Goal: Task Accomplishment & Management: Manage account settings

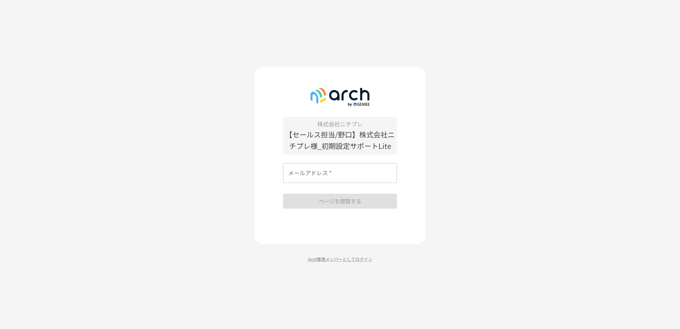
click at [343, 171] on input "メールアドレス   *" at bounding box center [340, 173] width 114 height 20
paste input "**********"
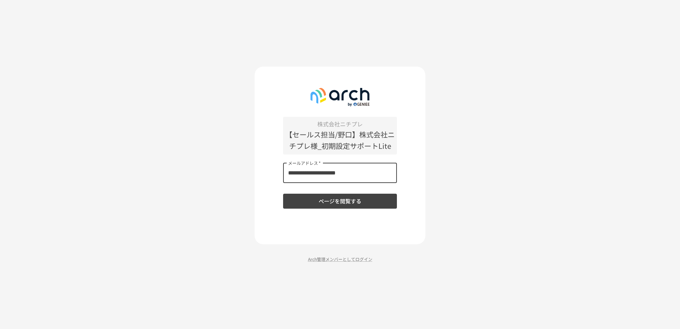
type input "**********"
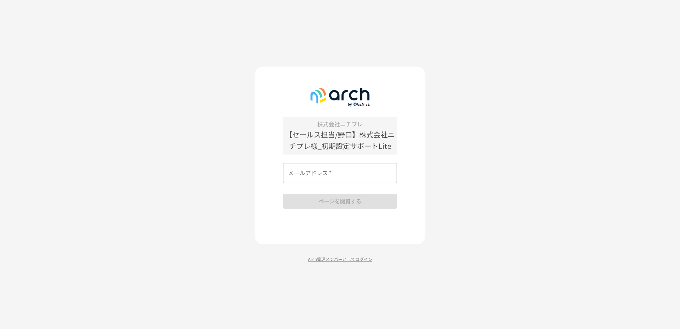
click at [359, 171] on input "メールアドレス   *" at bounding box center [340, 173] width 114 height 20
drag, startPoint x: 359, startPoint y: 171, endPoint x: 337, endPoint y: 174, distance: 22.3
click at [337, 174] on input "メールアドレス   *" at bounding box center [340, 173] width 114 height 20
type input "**********"
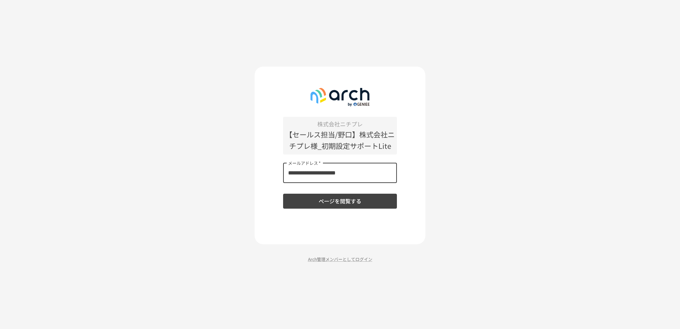
click at [327, 203] on button "ページを閲覧する" at bounding box center [340, 201] width 114 height 15
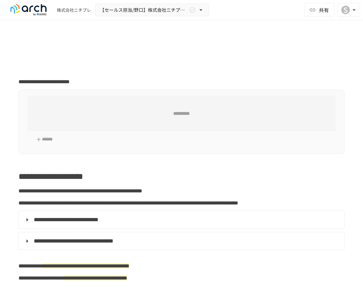
type input "**********"
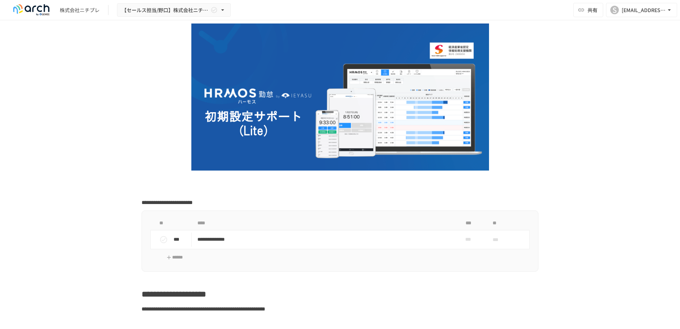
scroll to position [178, 0]
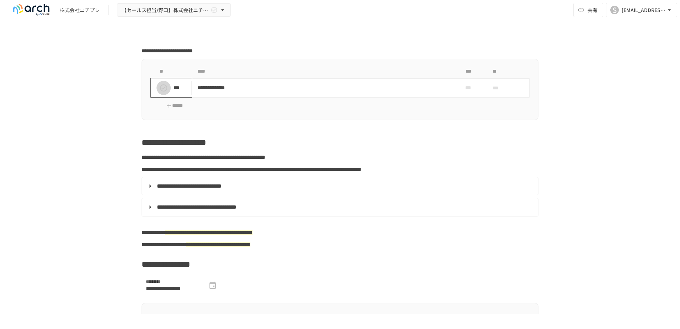
click at [165, 89] on icon "status" at bounding box center [163, 88] width 9 height 9
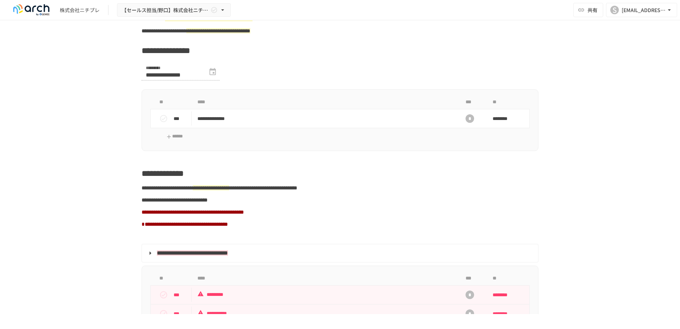
scroll to position [605, 0]
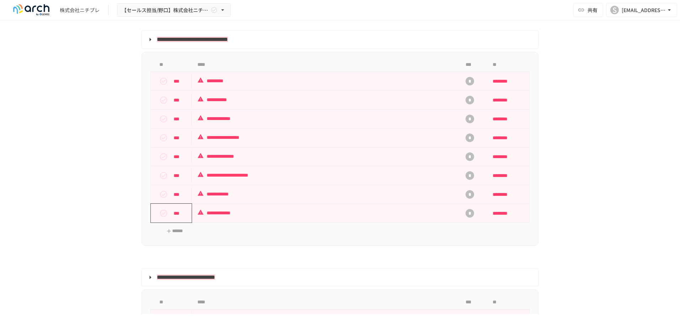
click at [160, 217] on icon "status" at bounding box center [163, 213] width 7 height 7
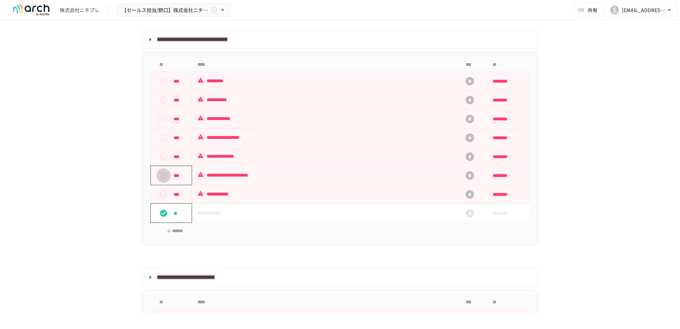
click at [162, 179] on icon "status" at bounding box center [163, 175] width 7 height 7
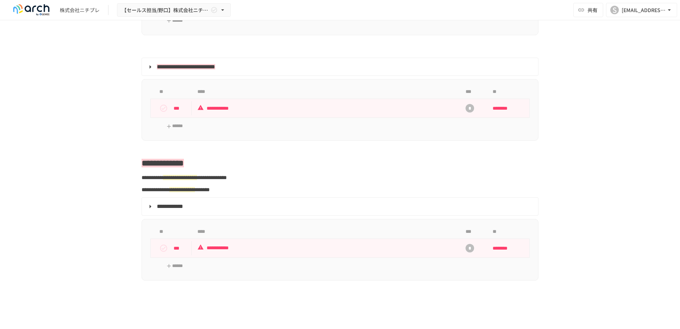
scroll to position [925, 0]
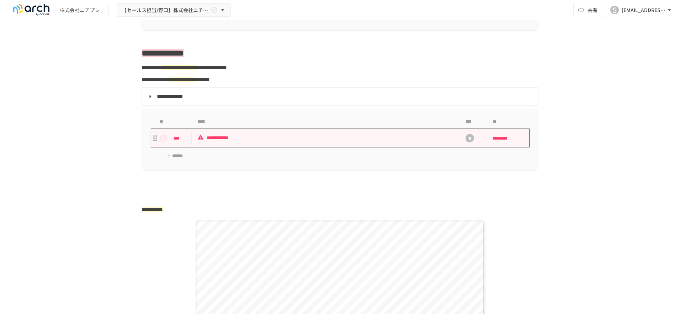
click at [240, 142] on p "**********" at bounding box center [324, 137] width 255 height 9
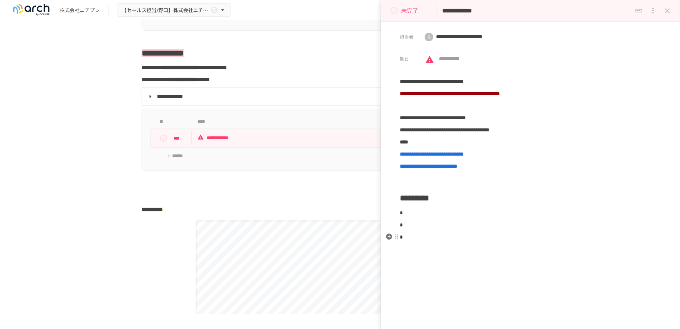
click at [363, 230] on div "**********" at bounding box center [530, 171] width 299 height 189
click at [363, 221] on p "*" at bounding box center [531, 224] width 262 height 9
click at [363, 211] on p "*" at bounding box center [531, 212] width 262 height 9
click at [363, 227] on p "*" at bounding box center [531, 224] width 262 height 9
click at [363, 236] on p "*" at bounding box center [531, 236] width 262 height 9
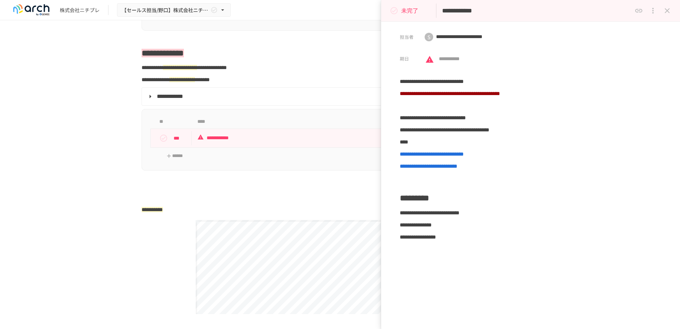
click at [351, 166] on div "**********" at bounding box center [340, 140] width 397 height 62
click at [315, 166] on div "**********" at bounding box center [340, 140] width 397 height 62
click at [363, 10] on button "close drawer" at bounding box center [667, 11] width 14 height 14
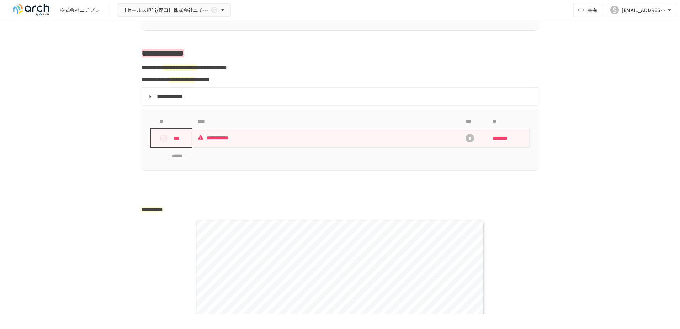
click at [177, 142] on p "***" at bounding box center [181, 138] width 15 height 8
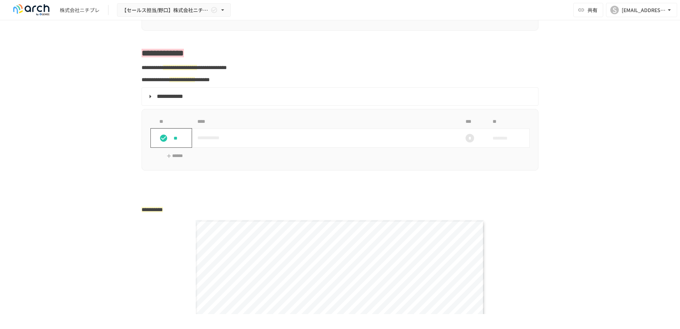
click at [168, 145] on div "**" at bounding box center [174, 138] width 35 height 14
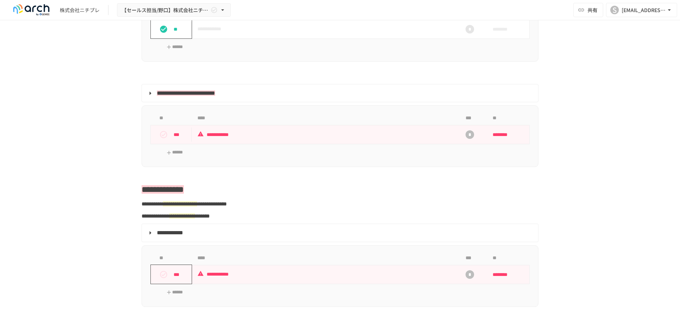
scroll to position [783, 0]
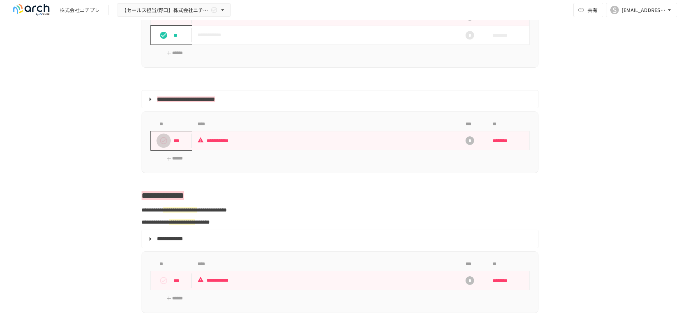
click at [159, 145] on icon "status" at bounding box center [163, 140] width 9 height 9
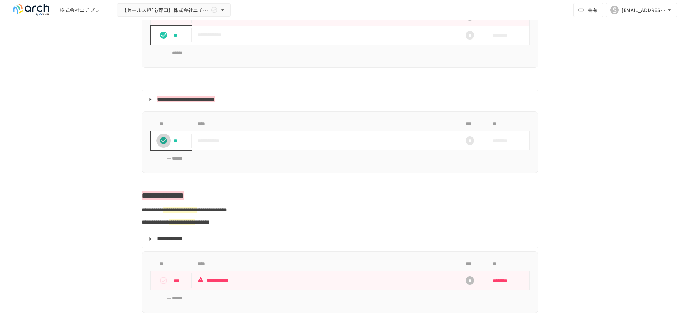
click at [159, 145] on icon "status" at bounding box center [163, 140] width 9 height 9
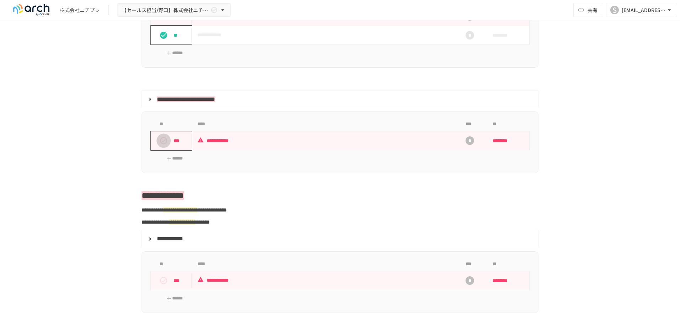
click at [163, 144] on icon "status" at bounding box center [163, 140] width 7 height 7
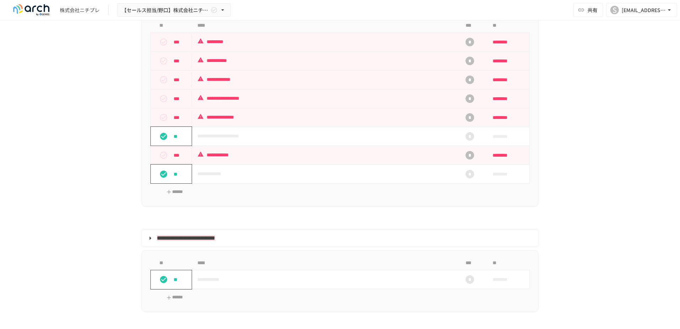
scroll to position [641, 0]
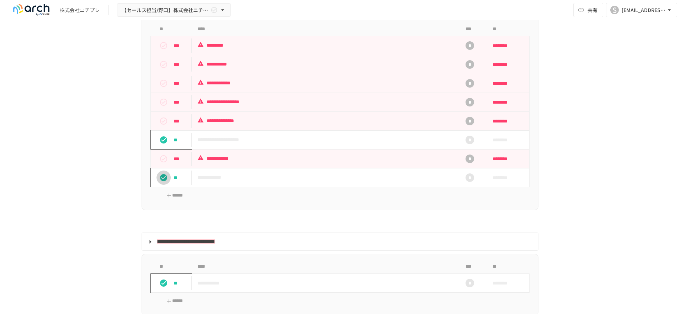
click at [163, 185] on button "status" at bounding box center [164, 177] width 14 height 14
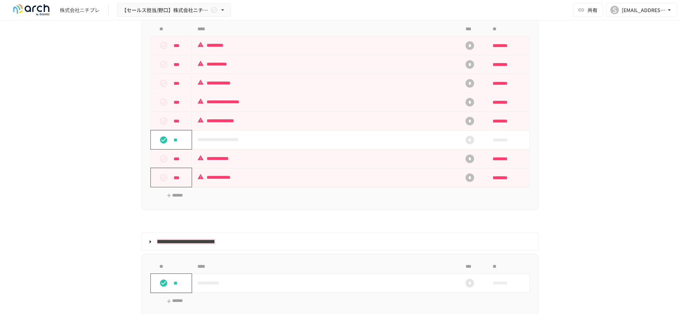
click at [163, 185] on button "status" at bounding box center [164, 177] width 14 height 14
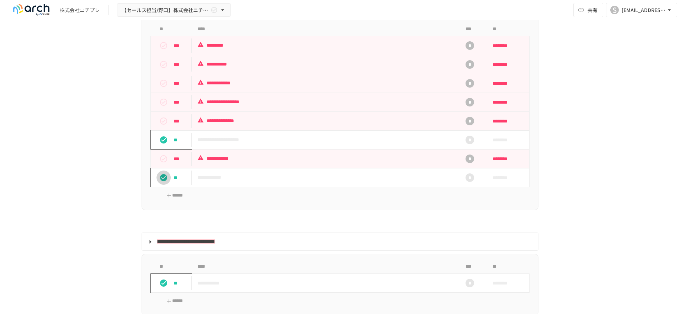
click at [163, 185] on button "status" at bounding box center [164, 177] width 14 height 14
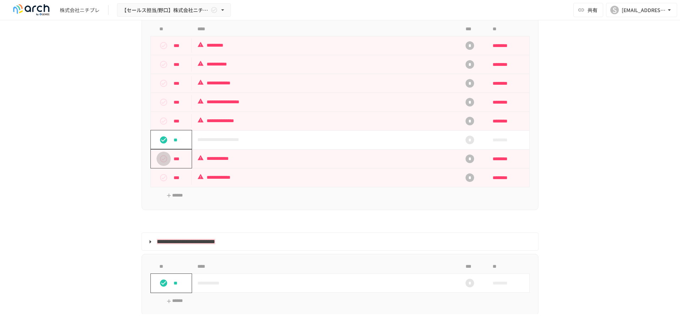
click at [160, 162] on button "status" at bounding box center [164, 159] width 14 height 14
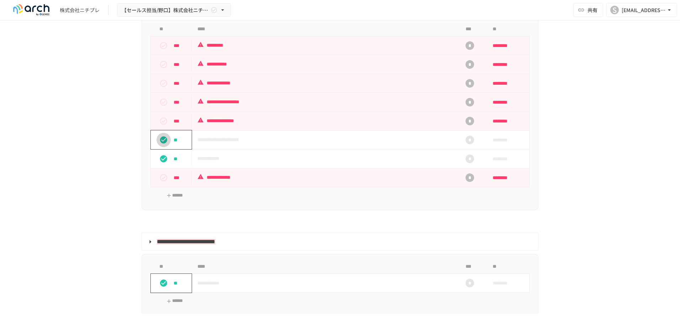
click at [161, 144] on icon "status" at bounding box center [163, 140] width 9 height 9
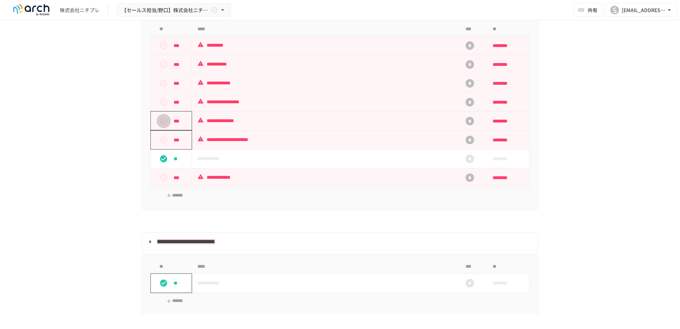
click at [162, 125] on icon "status" at bounding box center [163, 120] width 7 height 7
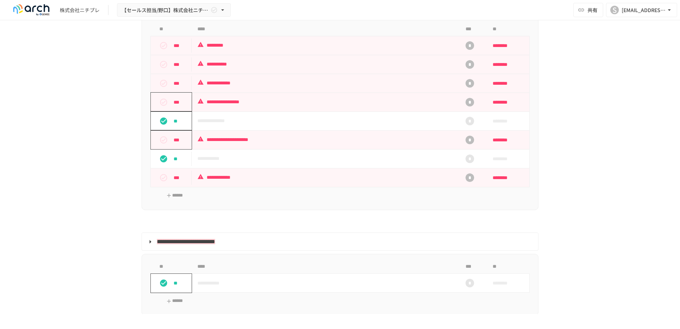
click at [162, 106] on icon "status" at bounding box center [163, 102] width 9 height 9
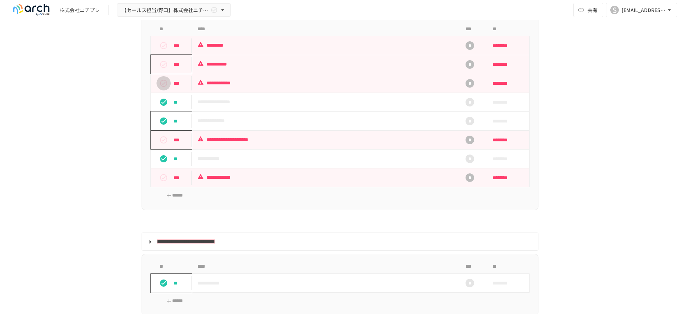
drag, startPoint x: 162, startPoint y: 91, endPoint x: 163, endPoint y: 70, distance: 20.7
click at [162, 88] on icon "status" at bounding box center [163, 83] width 9 height 9
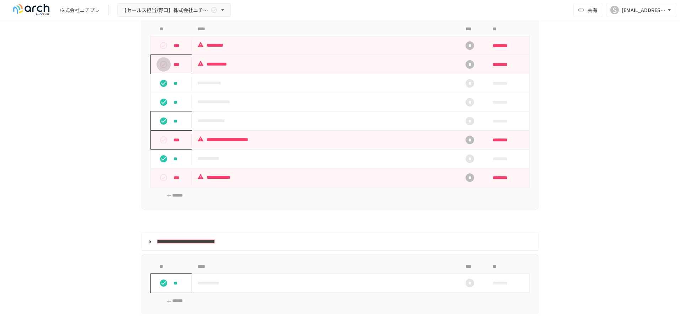
click at [163, 69] on icon "status" at bounding box center [163, 64] width 9 height 9
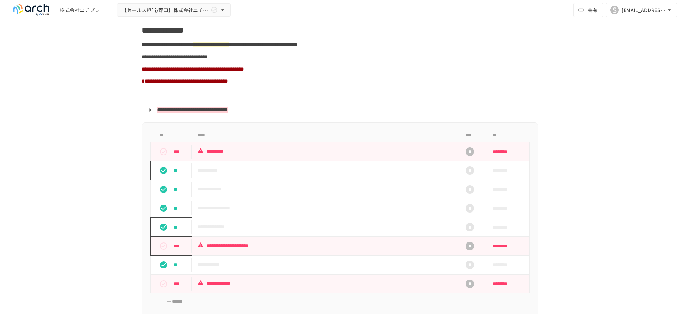
scroll to position [534, 0]
click at [163, 157] on icon "status" at bounding box center [163, 152] width 9 height 9
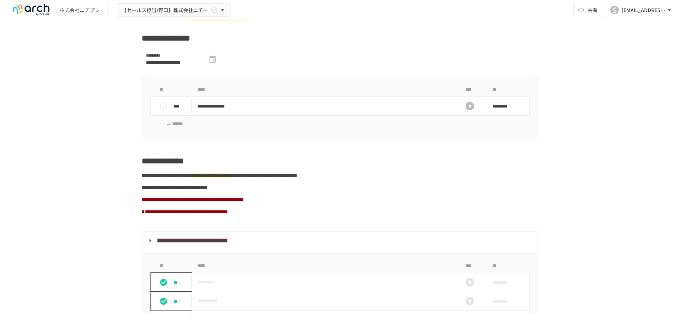
scroll to position [391, 0]
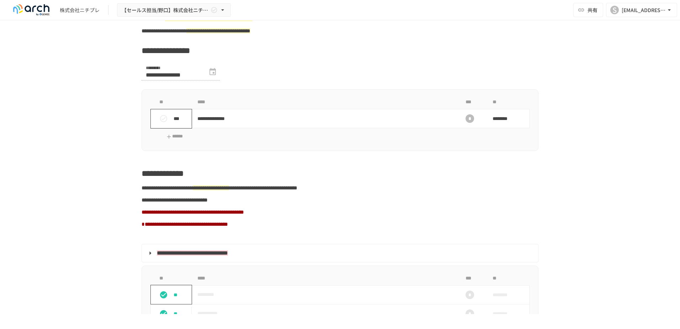
click at [164, 122] on icon "status" at bounding box center [163, 118] width 7 height 7
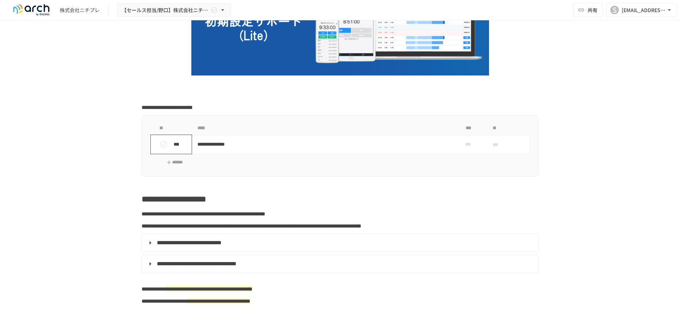
scroll to position [107, 0]
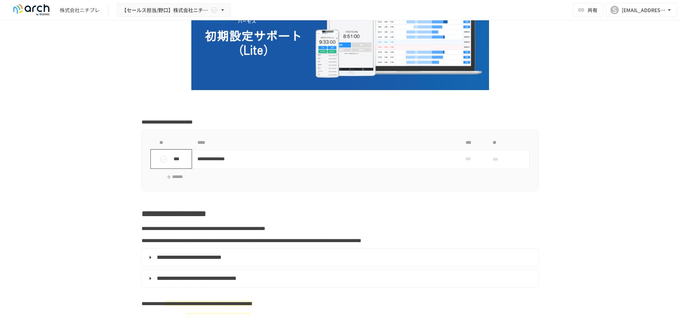
click at [160, 158] on icon "status" at bounding box center [163, 159] width 7 height 7
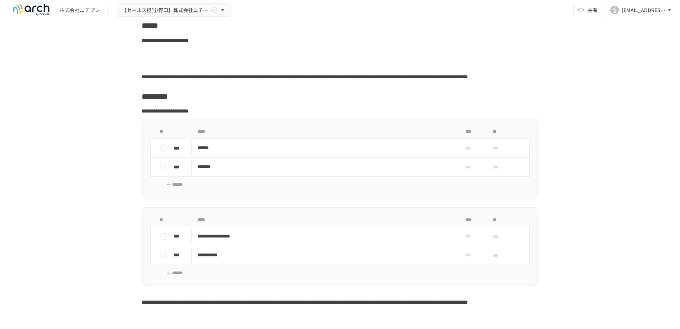
scroll to position [1614, 0]
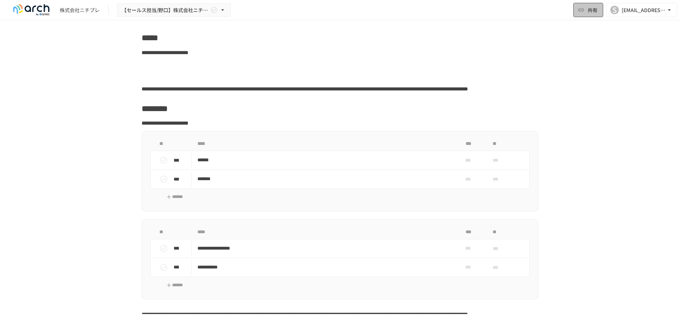
click at [363, 12] on span "共有" at bounding box center [593, 10] width 10 height 8
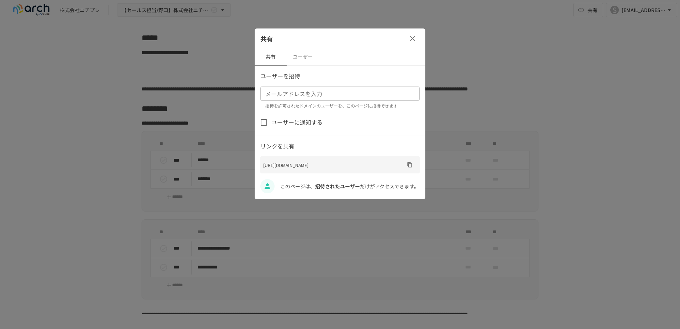
click at [363, 32] on div "共有" at bounding box center [340, 38] width 171 height 20
click at [363, 33] on div at bounding box center [340, 164] width 680 height 329
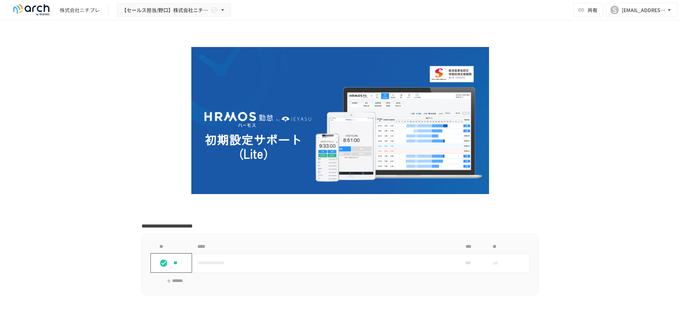
scroll to position [0, 0]
